Goal: Task Accomplishment & Management: Complete application form

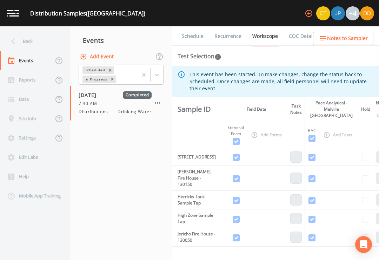
scroll to position [11, 0]
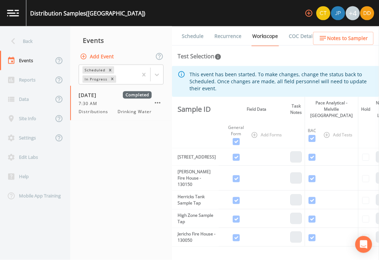
click at [298, 28] on link "COC Details" at bounding box center [303, 36] width 30 height 20
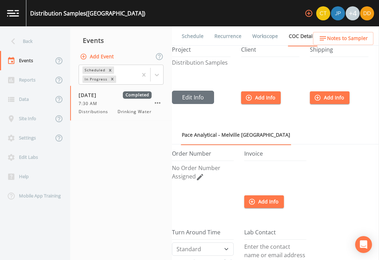
click at [26, 97] on div "Data" at bounding box center [26, 98] width 53 height 19
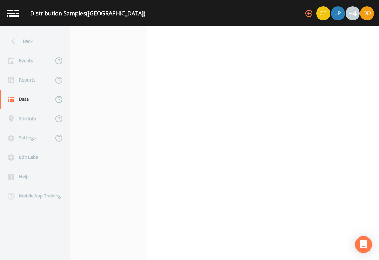
click at [26, 60] on div "Events" at bounding box center [26, 60] width 53 height 19
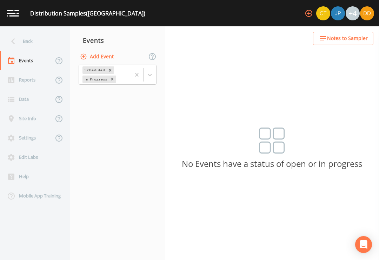
click at [37, 49] on div "Back" at bounding box center [31, 41] width 63 height 19
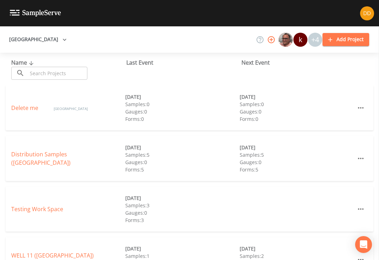
click at [34, 158] on link "Distribution Samples ([GEOGRAPHIC_DATA])" at bounding box center [40, 158] width 59 height 16
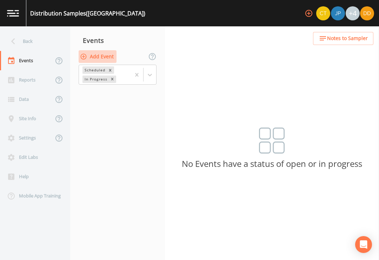
click at [102, 57] on button "Add Event" at bounding box center [98, 56] width 38 height 13
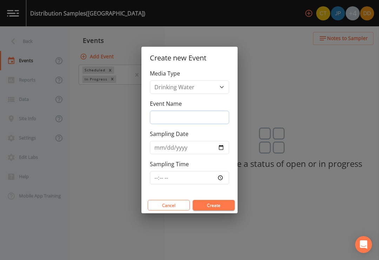
click at [225, 114] on input "Event Name" at bounding box center [189, 117] width 79 height 13
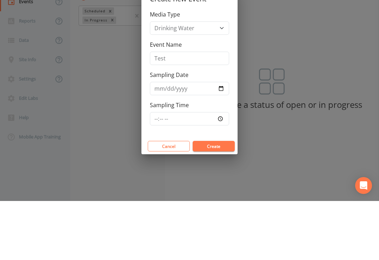
scroll to position [12, 0]
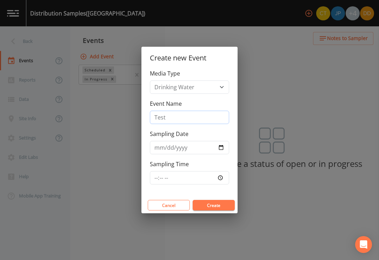
type input "Test"
click at [224, 210] on button "Create" at bounding box center [214, 205] width 42 height 11
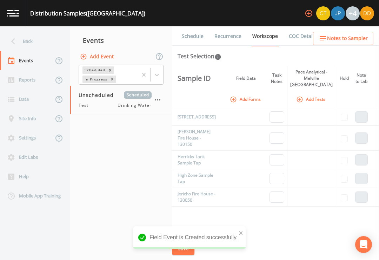
click at [248, 93] on button "Add Forms" at bounding box center [245, 99] width 35 height 12
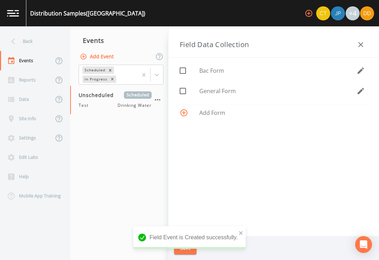
click at [244, 93] on span "General Form" at bounding box center [277, 91] width 157 height 8
checkbox input "true"
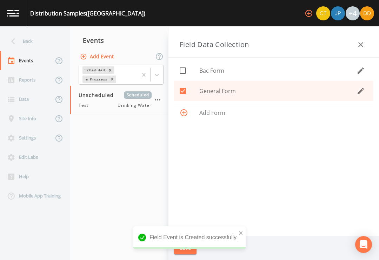
click at [251, 185] on div "Bac Form General Form Add Form" at bounding box center [273, 147] width 211 height 178
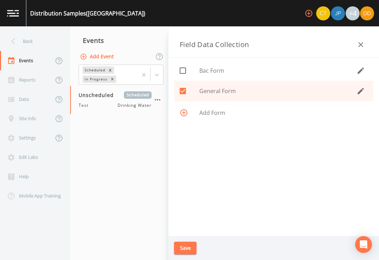
click at [191, 248] on button "Save" at bounding box center [185, 247] width 22 height 13
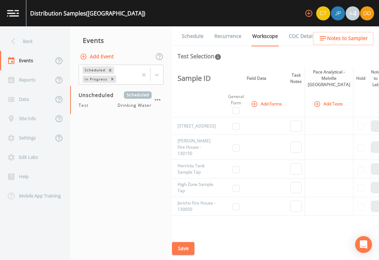
click at [233, 93] on div "General Form" at bounding box center [236, 99] width 16 height 13
click at [233, 123] on input "checkbox" at bounding box center [236, 126] width 7 height 7
checkbox input "true"
click at [185, 245] on button "Save" at bounding box center [183, 248] width 22 height 13
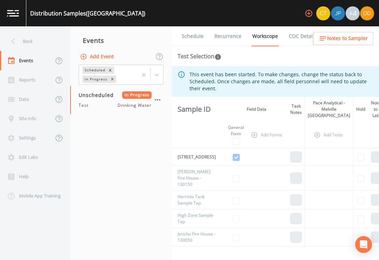
click at [234, 126] on th "General Form" at bounding box center [235, 134] width 21 height 27
click at [233, 131] on th "General Form" at bounding box center [235, 134] width 21 height 27
click at [160, 95] on icon "button" at bounding box center [157, 99] width 8 height 8
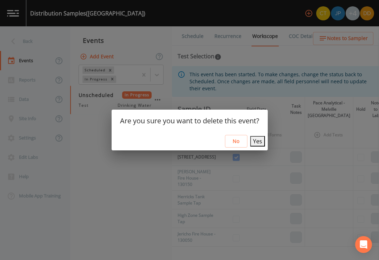
click at [258, 140] on button "Yes" at bounding box center [257, 141] width 15 height 11
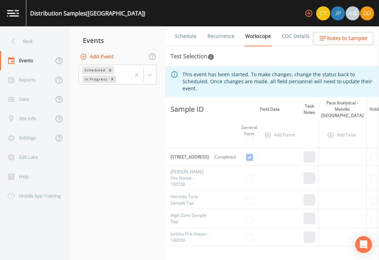
click at [259, 130] on th "General Form" at bounding box center [249, 134] width 21 height 27
click at [255, 130] on th "General Form" at bounding box center [249, 134] width 21 height 27
click at [105, 50] on button "Add Event" at bounding box center [98, 56] width 38 height 13
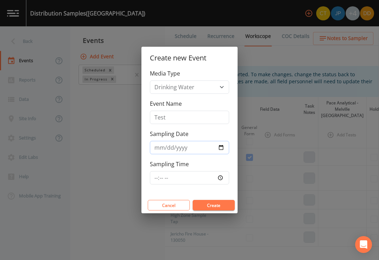
click at [210, 150] on input "Sampling Date" at bounding box center [189, 147] width 79 height 13
type input "[DATE]"
click at [204, 184] on input "Sampling Time" at bounding box center [189, 177] width 79 height 13
type input "14:30"
click at [223, 207] on button "Create" at bounding box center [214, 205] width 42 height 11
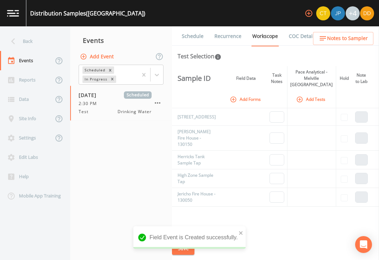
click at [248, 93] on button "Add Forms" at bounding box center [245, 99] width 35 height 12
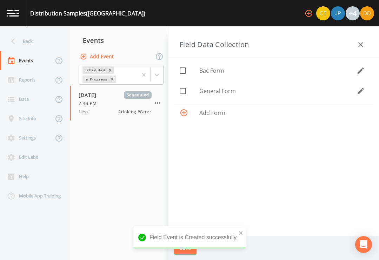
click at [264, 94] on span "General Form" at bounding box center [277, 91] width 157 height 8
checkbox input "true"
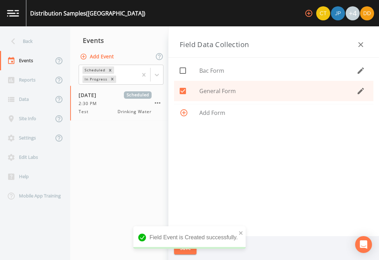
click at [192, 255] on div "Save" at bounding box center [273, 248] width 211 height 24
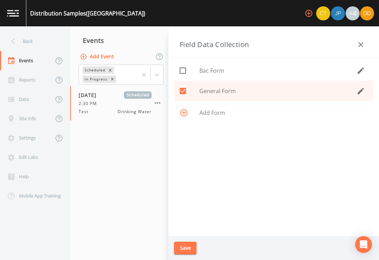
click at [193, 253] on div "Field Event is Created successfully." at bounding box center [189, 240] width 112 height 28
click at [193, 248] on button "Save" at bounding box center [185, 247] width 22 height 13
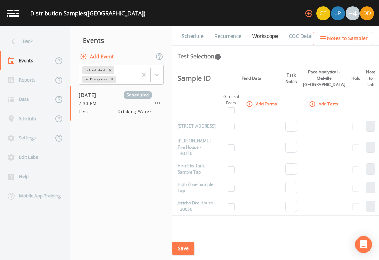
scroll to position [0, 4]
click at [321, 98] on button "Add Tests" at bounding box center [324, 104] width 33 height 12
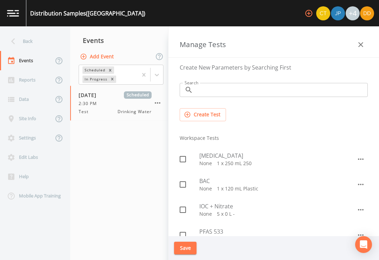
scroll to position [0, 4]
click at [273, 184] on span "BAC" at bounding box center [277, 181] width 157 height 8
checkbox input "true"
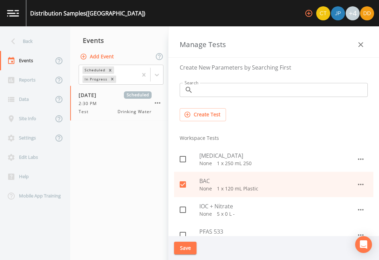
click at [186, 253] on button "Save" at bounding box center [185, 247] width 22 height 13
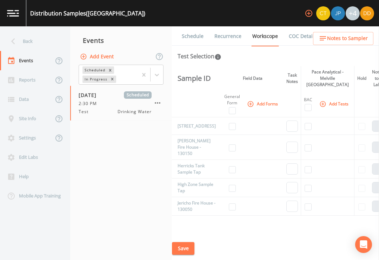
click at [307, 123] on input "checkbox" at bounding box center [308, 126] width 7 height 7
checkbox input "true"
click at [232, 123] on input "checkbox" at bounding box center [232, 126] width 7 height 7
checkbox input "true"
click at [185, 252] on button "Save" at bounding box center [183, 248] width 22 height 13
